Goal: Information Seeking & Learning: Learn about a topic

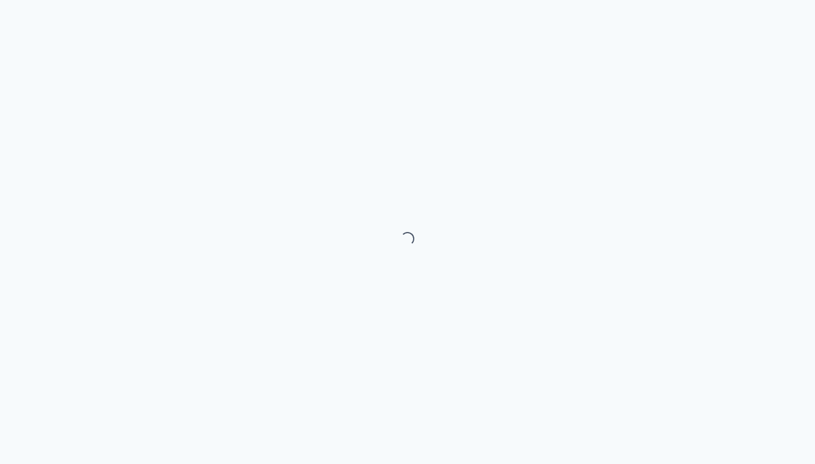
select select "month"
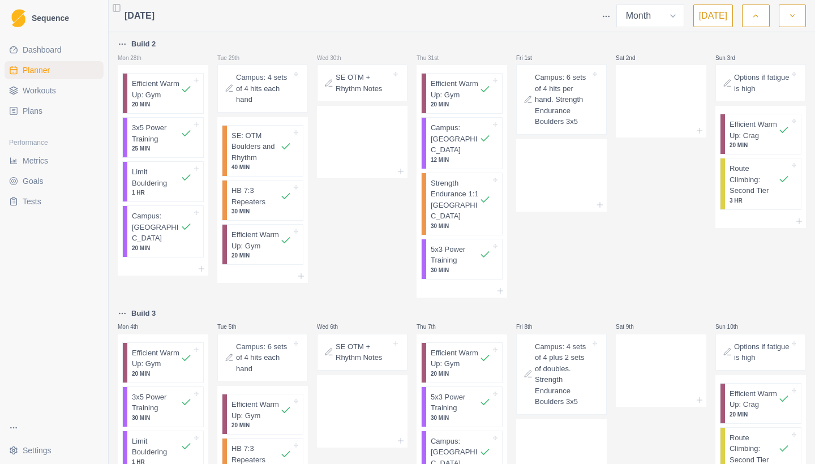
click at [792, 13] on icon "button" at bounding box center [792, 15] width 8 height 11
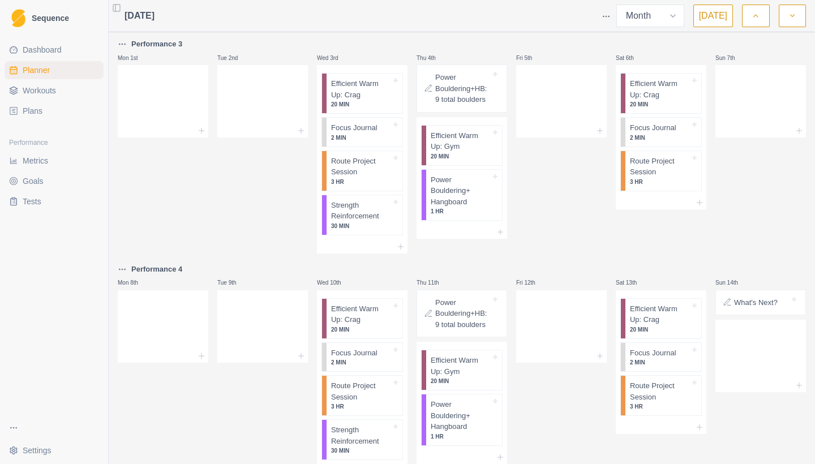
click at [754, 19] on icon "button" at bounding box center [755, 15] width 8 height 11
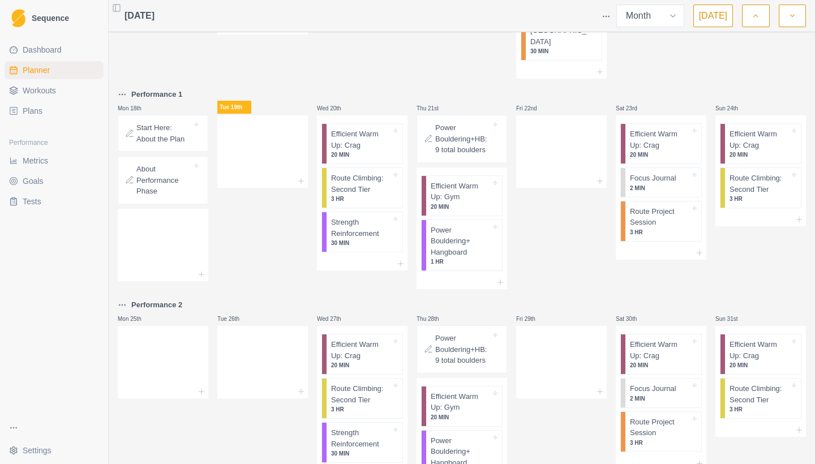
scroll to position [832, 0]
click at [359, 216] on p "Strength Reinforcement" at bounding box center [361, 227] width 60 height 22
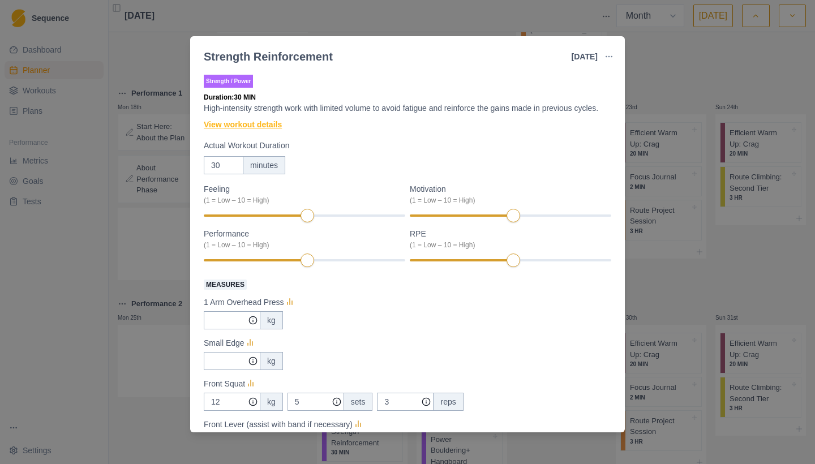
click at [269, 131] on link "View workout details" at bounding box center [243, 125] width 78 height 12
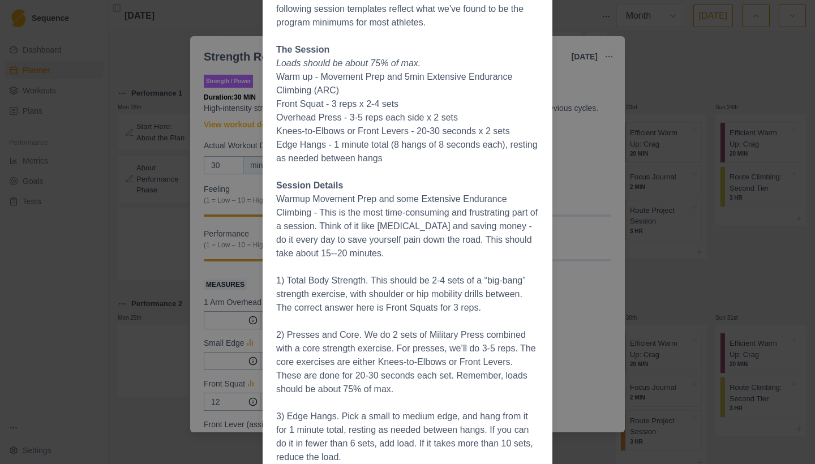
scroll to position [193, 0]
click at [572, 242] on div "Workout Details Overview In-season, we like to use what’s called a “program min…" at bounding box center [407, 232] width 815 height 464
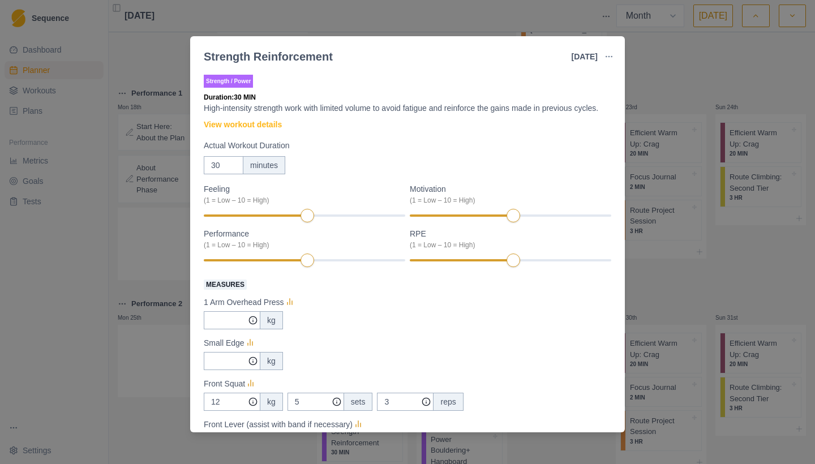
click at [655, 171] on div "Strength Reinforcement [DATE] Link To Goal View Workout Metrics Edit Original W…" at bounding box center [407, 232] width 815 height 464
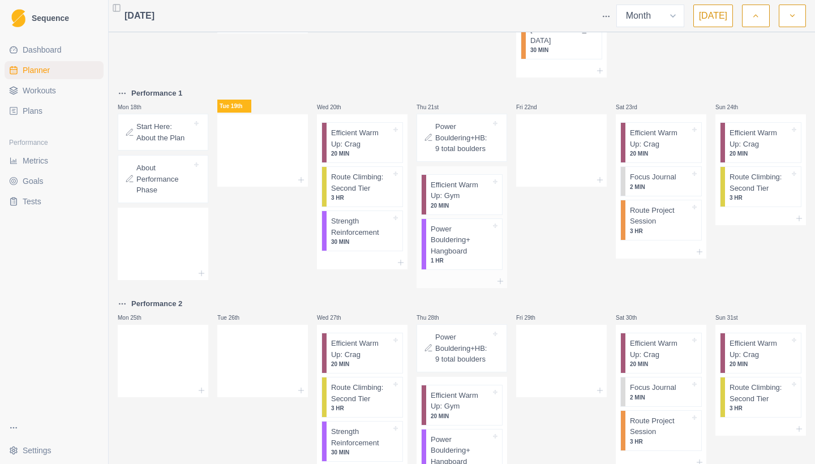
click at [478, 223] on p "Power Bouldering+ Hangboard" at bounding box center [461, 239] width 60 height 33
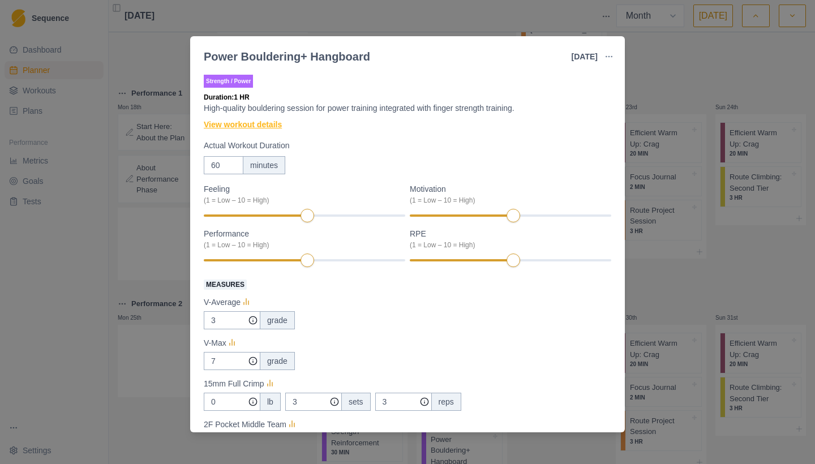
click at [268, 130] on link "View workout details" at bounding box center [243, 125] width 78 height 12
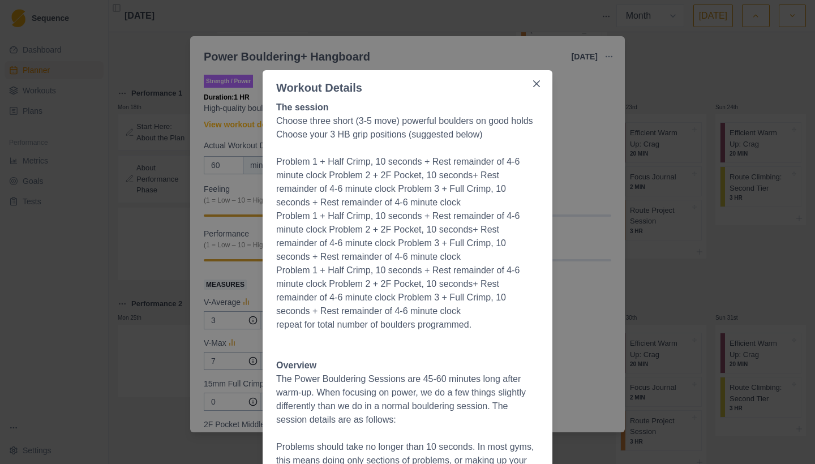
scroll to position [0, 0]
click at [539, 84] on icon "Close" at bounding box center [536, 83] width 7 height 7
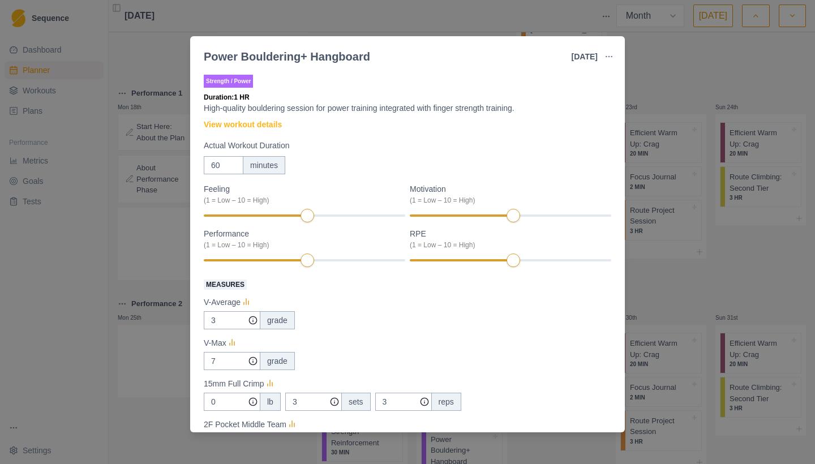
click at [595, 22] on div "Power Bouldering+ Hangboard [DATE] Link To Goal View Workout Metrics Edit Origi…" at bounding box center [407, 232] width 815 height 464
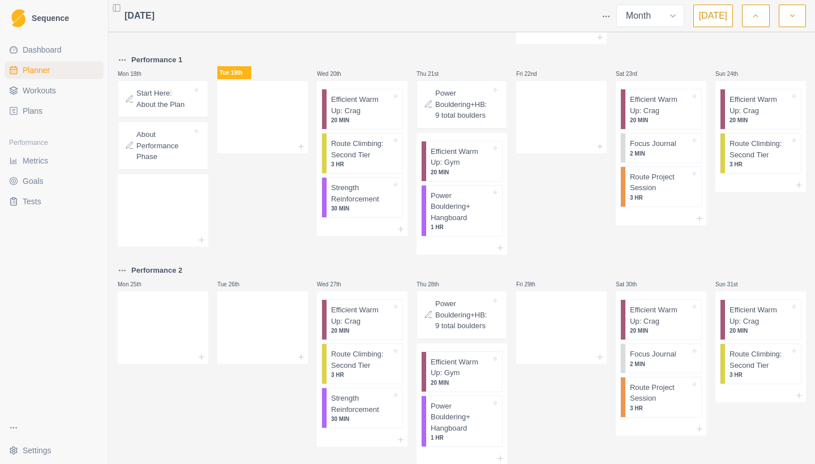
click at [792, 18] on icon "button" at bounding box center [792, 15] width 8 height 11
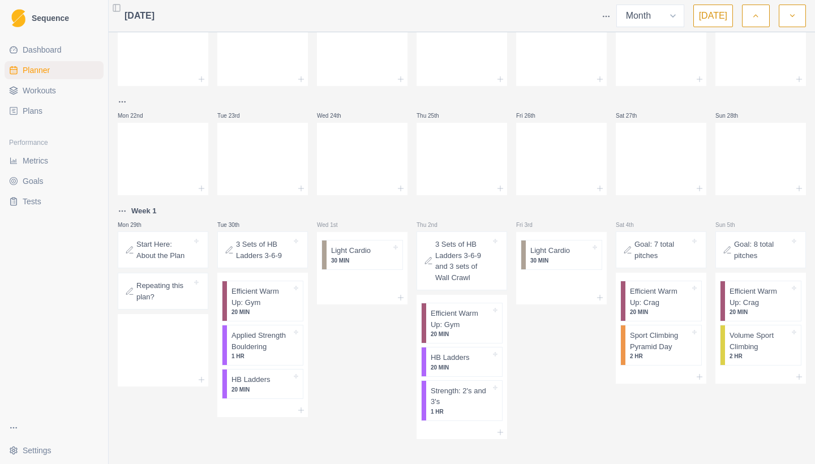
click at [754, 16] on polyline "button" at bounding box center [756, 16] width 4 height 2
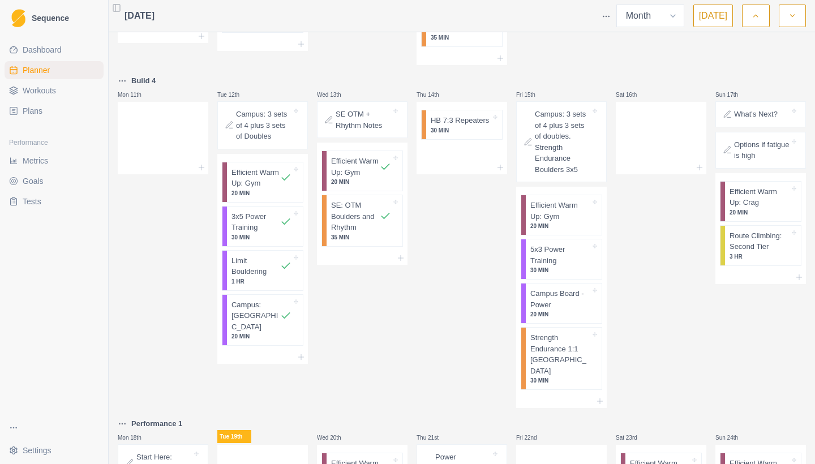
click at [797, 17] on button "button" at bounding box center [792, 16] width 27 height 23
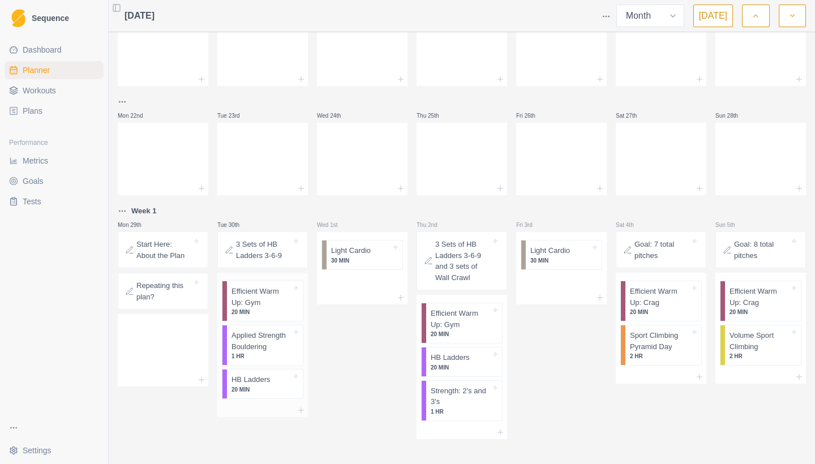
click at [268, 340] on p "Applied Strength Bouldering" at bounding box center [261, 341] width 60 height 22
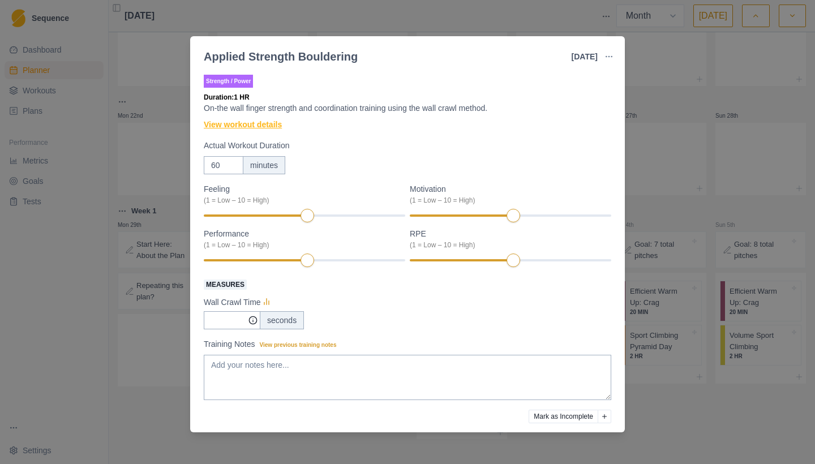
click at [272, 126] on link "View workout details" at bounding box center [243, 125] width 78 height 12
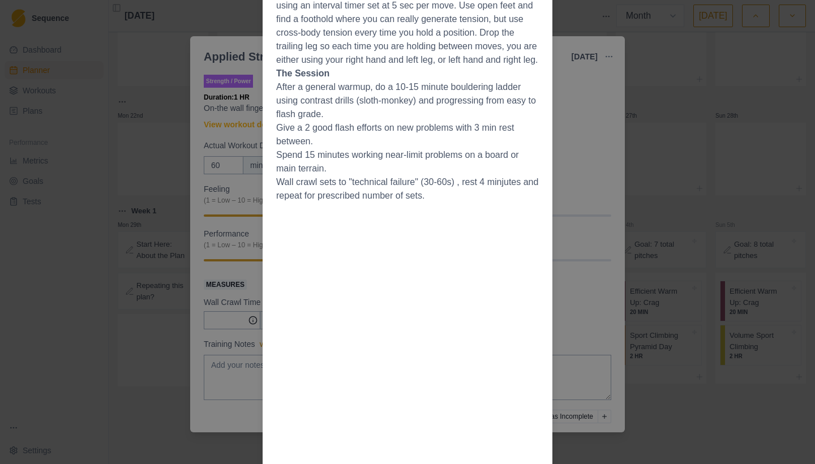
scroll to position [357, 0]
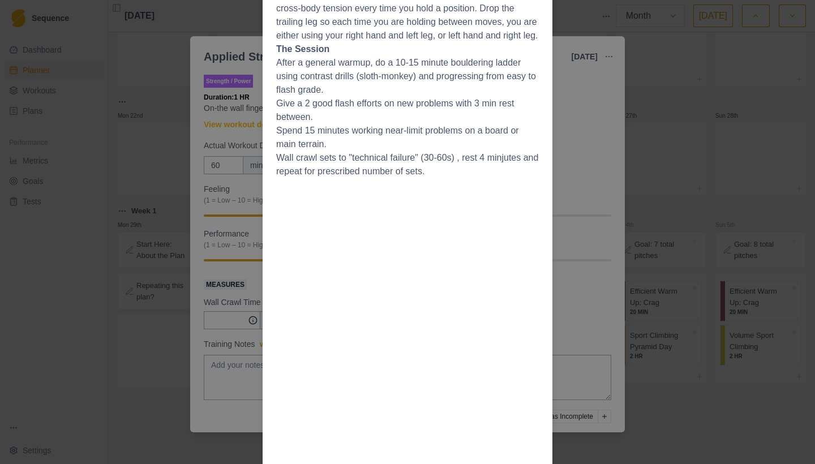
click at [534, 124] on li "Give a 2 good flash efforts on new problems with 3 min rest between." at bounding box center [407, 110] width 263 height 27
click at [638, 151] on div "Workout Details Overview Finger strength can be gained in a variety of ways, an…" at bounding box center [407, 232] width 815 height 464
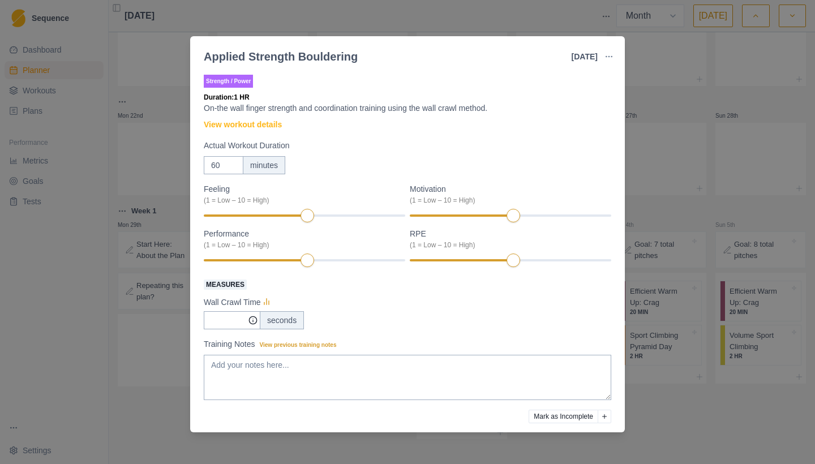
click at [618, 138] on div "Strength / Power Duration: 1 HR On-the wall finger strength and coordination tr…" at bounding box center [407, 250] width 435 height 364
click at [653, 110] on div "Applied Strength Bouldering [DATE] Link To Goal View Workout Metrics Edit Origi…" at bounding box center [407, 232] width 815 height 464
